Goal: Navigation & Orientation: Find specific page/section

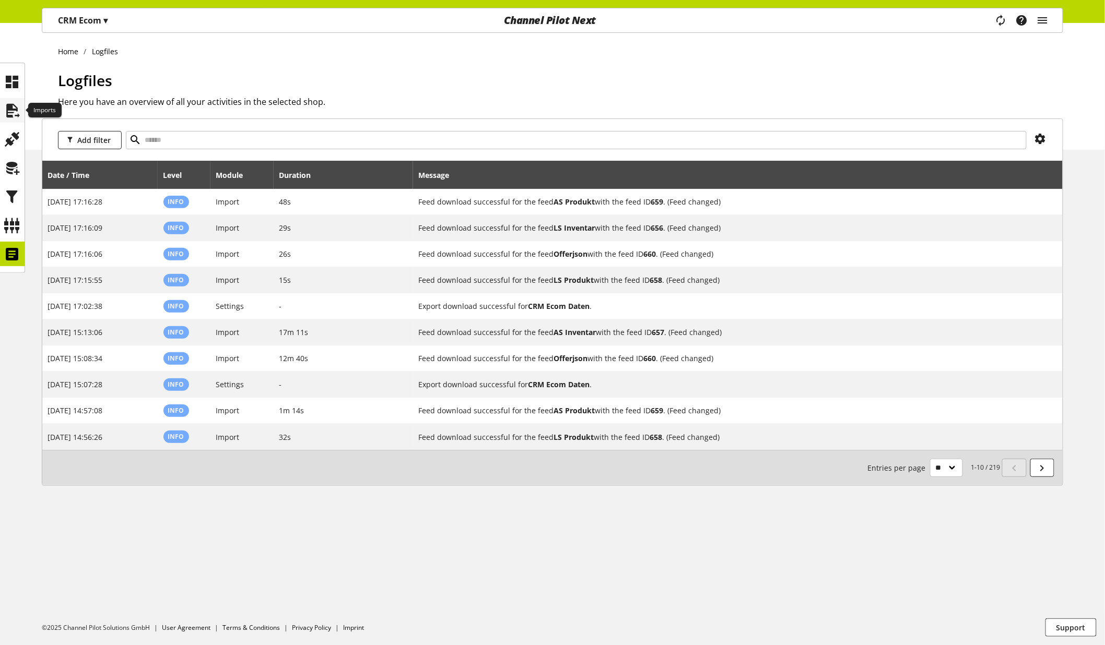
click at [15, 113] on icon at bounding box center [12, 110] width 17 height 21
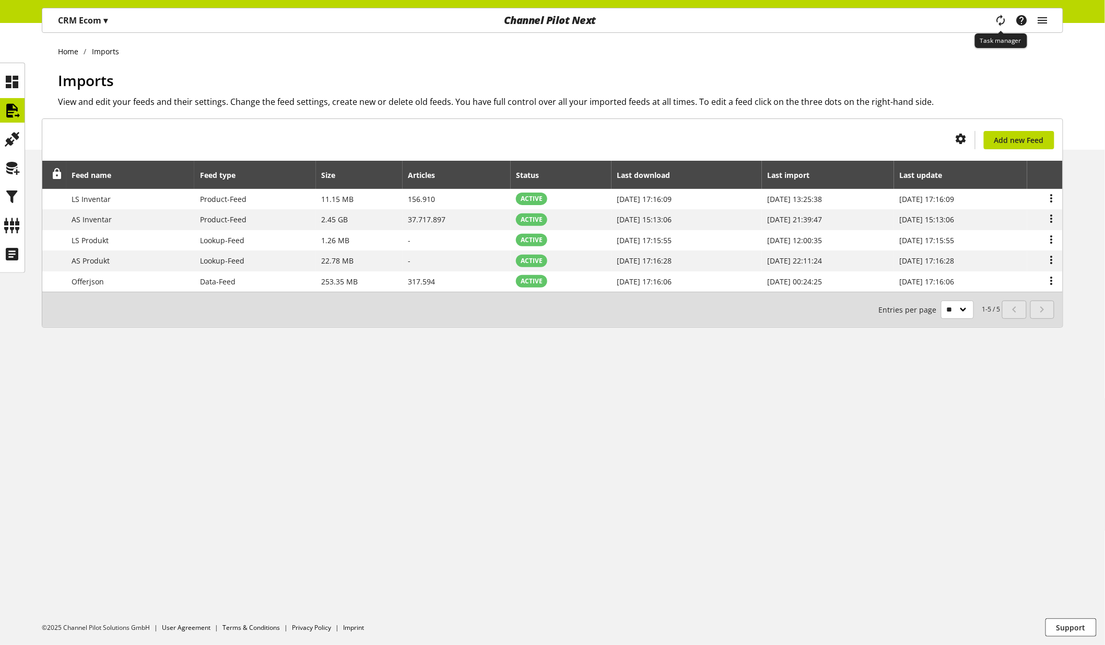
click at [1000, 22] on icon "main navigation" at bounding box center [1000, 21] width 19 height 14
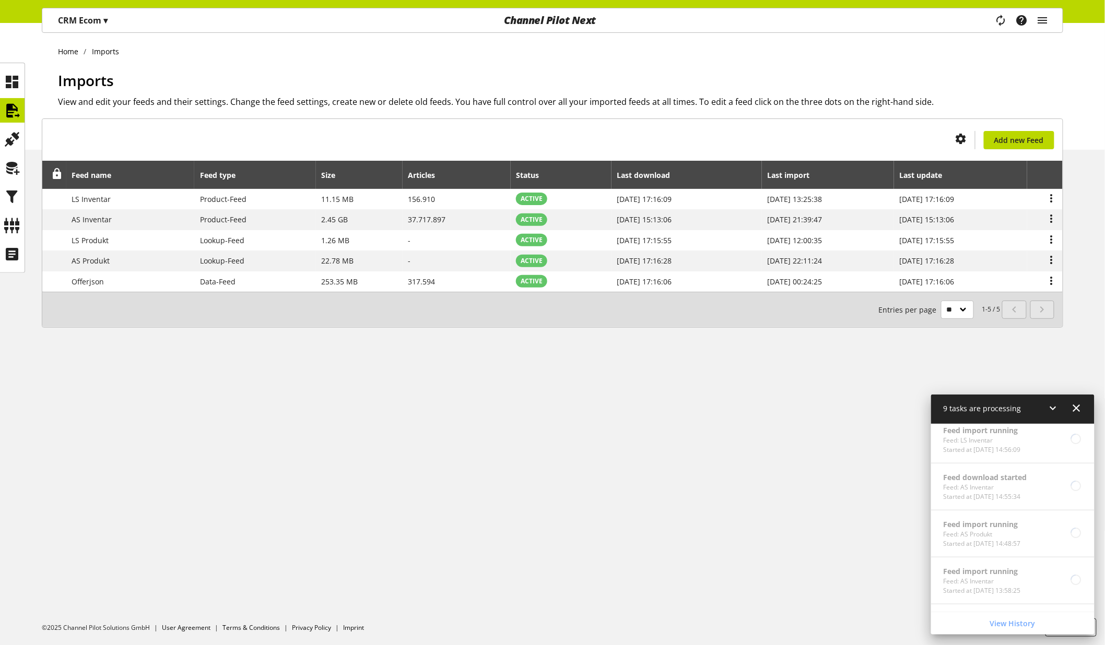
scroll to position [517, 0]
click at [819, 540] on div "Home Imports Imports View and edit your feeds and their settings. Change the fe…" at bounding box center [552, 334] width 1105 height 622
click at [744, 456] on div "Home Imports Imports View and edit your feeds and their settings. Change the fe…" at bounding box center [552, 334] width 1105 height 622
click at [565, 489] on div "Home Imports Imports View and edit your feeds and their settings. Change the fe…" at bounding box center [552, 334] width 1105 height 622
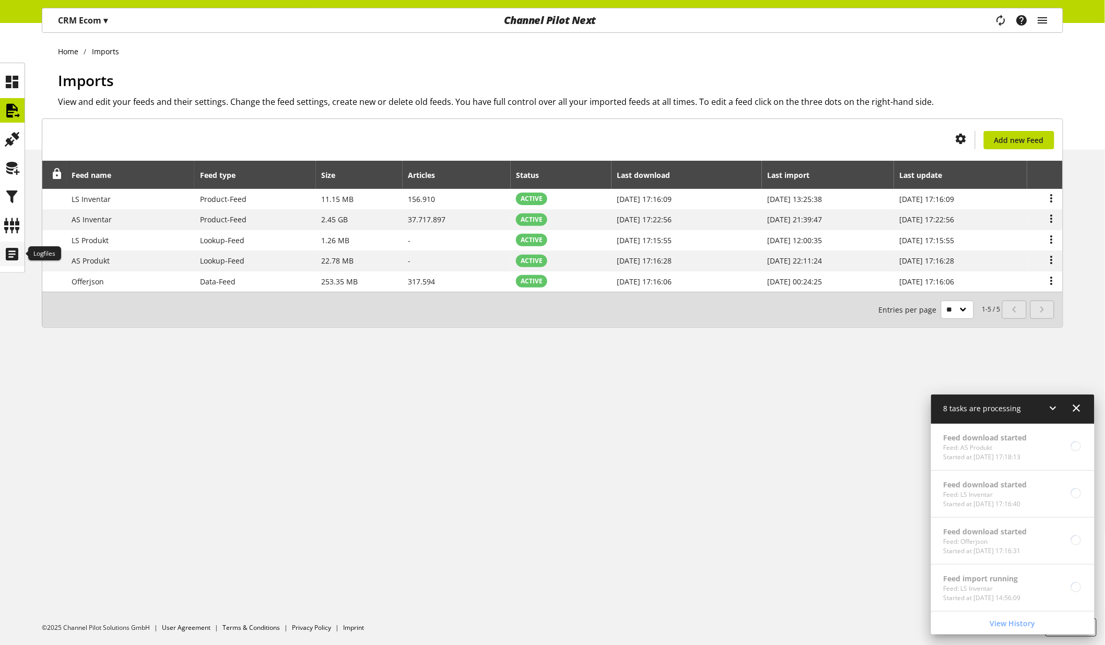
click at [17, 262] on icon at bounding box center [12, 254] width 17 height 21
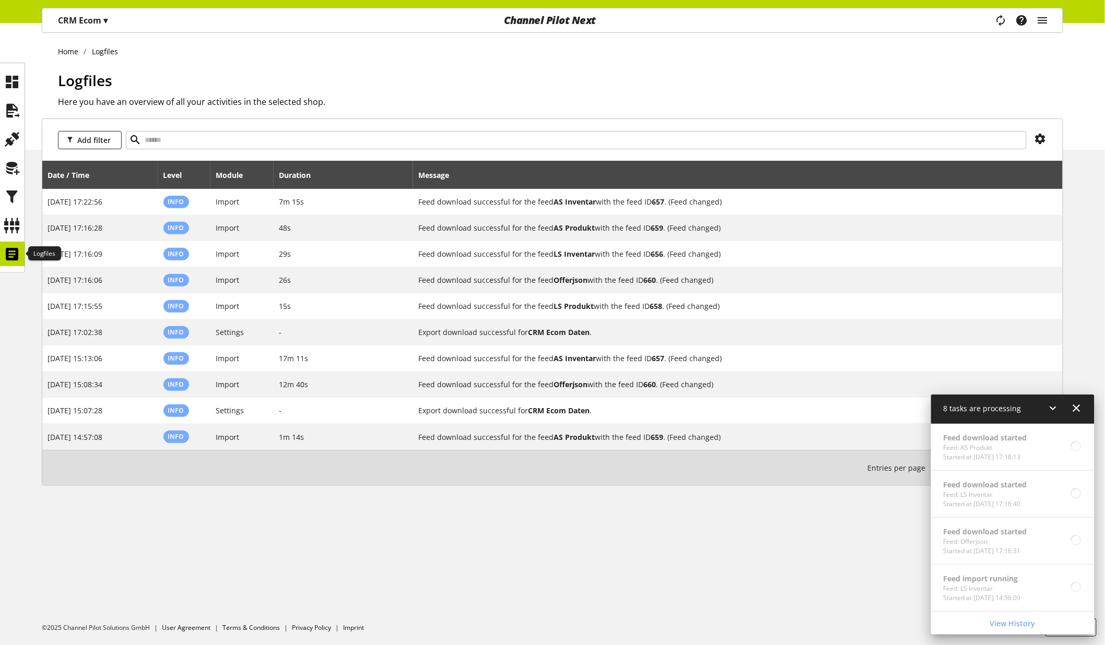
click at [15, 253] on icon at bounding box center [12, 254] width 17 height 21
click at [13, 226] on icon at bounding box center [12, 225] width 17 height 21
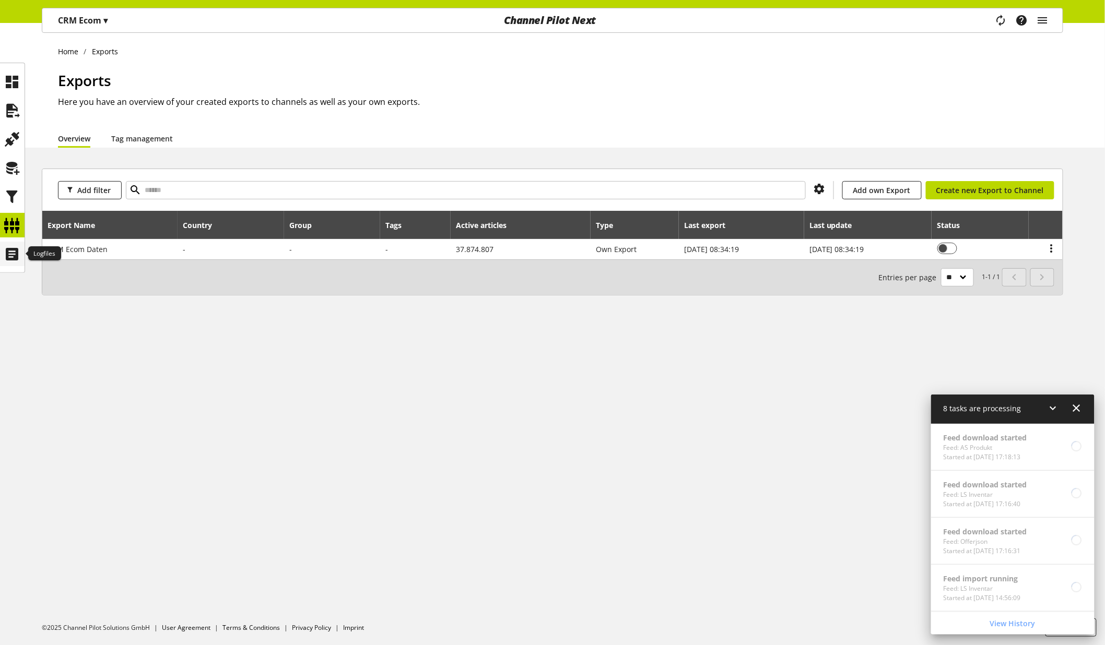
click at [17, 249] on icon at bounding box center [12, 254] width 17 height 21
